Goal: Learn about a topic

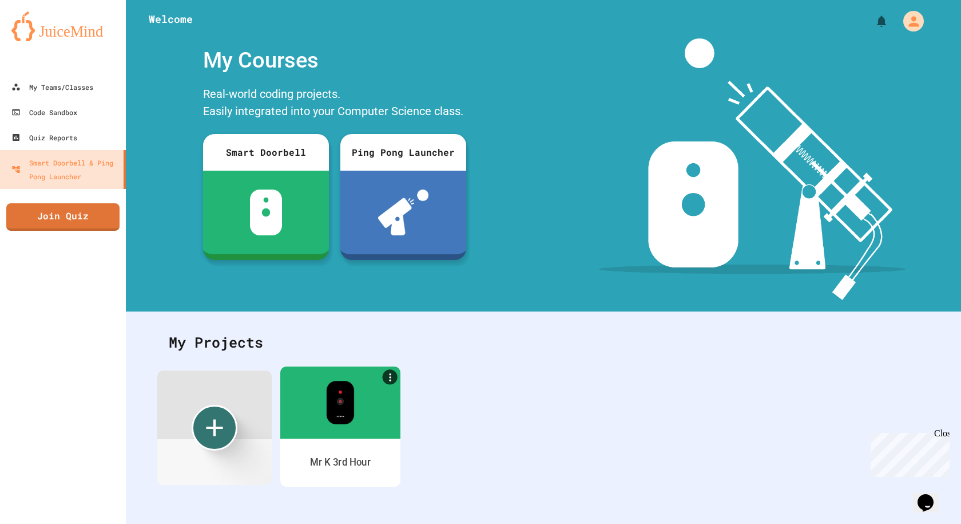
click at [348, 387] on img at bounding box center [340, 402] width 28 height 43
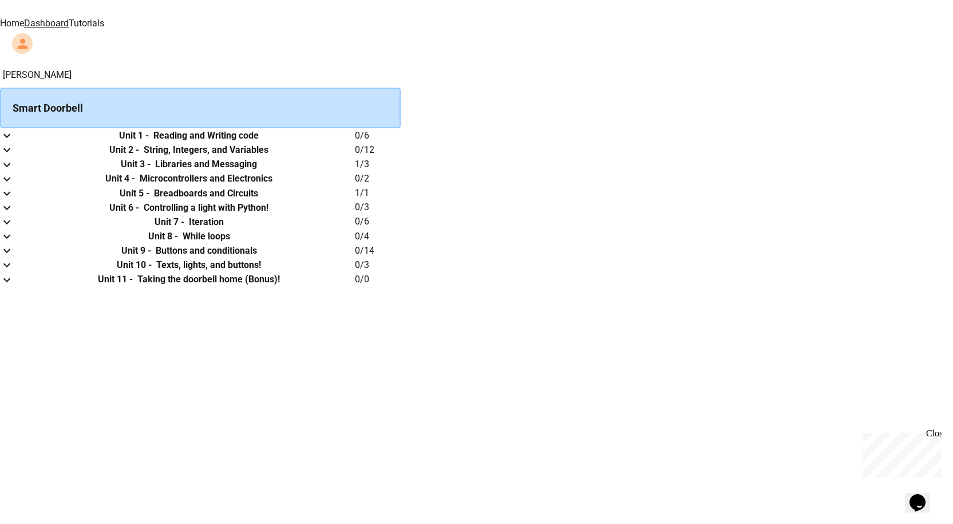
click at [259, 142] on h6 "Reading and Writing code" at bounding box center [205, 136] width 105 height 14
click at [14, 142] on icon "expand row" at bounding box center [7, 136] width 14 height 14
